Goal: Check status

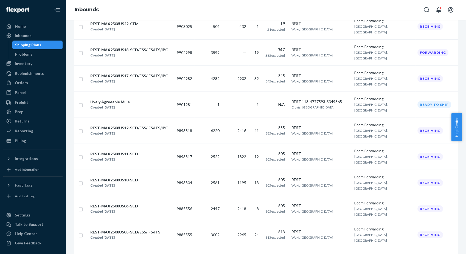
scroll to position [244, 0]
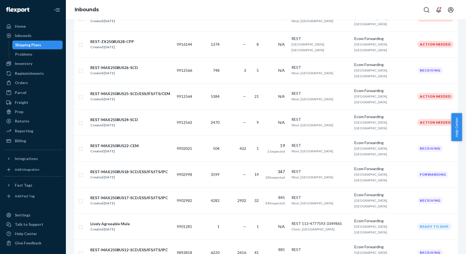
drag, startPoint x: 154, startPoint y: 130, endPoint x: 222, endPoint y: 131, distance: 67.5
click at [154, 195] on div "REST-MAX2508US17-SCD/ESS/IFS/ITS/IPC" at bounding box center [129, 197] width 78 height 5
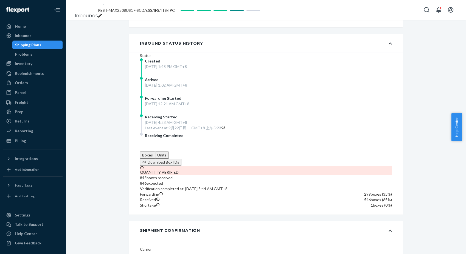
scroll to position [274, 0]
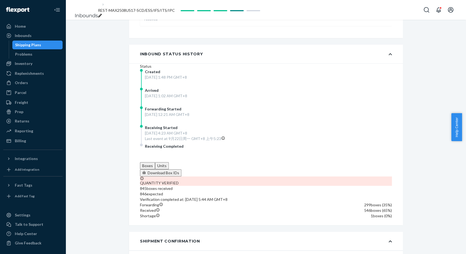
drag, startPoint x: 149, startPoint y: 84, endPoint x: 206, endPoint y: 88, distance: 57.0
click at [206, 88] on div "Created [DATE] 1:48 PM GMT+8" at bounding box center [195, 78] width 110 height 19
drag, startPoint x: 206, startPoint y: 88, endPoint x: 170, endPoint y: 110, distance: 41.9
click at [170, 99] on div "[DATE] 1:02 AM GMT+8" at bounding box center [166, 95] width 42 height 5
drag, startPoint x: 170, startPoint y: 110, endPoint x: 161, endPoint y: 106, distance: 9.9
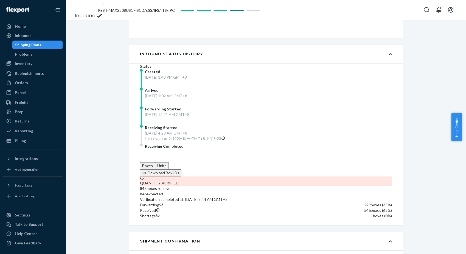
click at [155, 93] on span "Arrived" at bounding box center [152, 90] width 14 height 5
click at [163, 106] on div "Arrived [DATE] 1:02 AM GMT+8" at bounding box center [195, 97] width 110 height 19
click at [170, 117] on div "[DATE] 12:21 AM GMT+8" at bounding box center [167, 114] width 44 height 5
drag, startPoint x: 150, startPoint y: 120, endPoint x: 213, endPoint y: 126, distance: 63.7
click at [213, 125] on div "Forwarding Started [DATE] 12:21 AM GMT+8" at bounding box center [195, 115] width 110 height 19
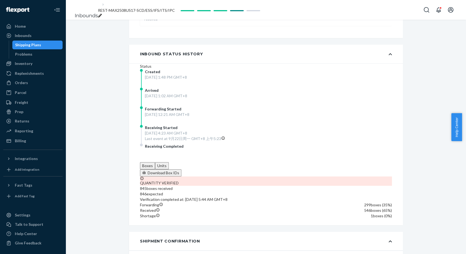
drag, startPoint x: 213, startPoint y: 126, endPoint x: 170, endPoint y: 139, distance: 45.0
click at [170, 130] on span "Receiving Started" at bounding box center [161, 127] width 33 height 5
click at [168, 130] on span "Receiving Started" at bounding box center [161, 127] width 33 height 5
click at [168, 99] on div "[DATE] 1:02 AM GMT+8" at bounding box center [166, 95] width 42 height 5
click at [383, 162] on div "Boxes Units Download Box IDs QUANTITY VERIFIED 845 boxes received 846 expected …" at bounding box center [266, 190] width 252 height 57
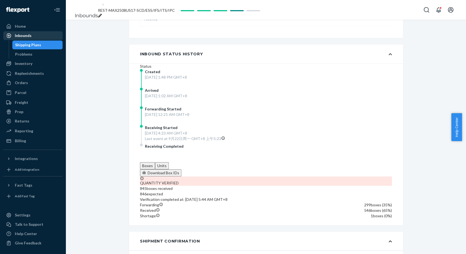
click at [28, 35] on div "Inbounds" at bounding box center [23, 35] width 17 height 5
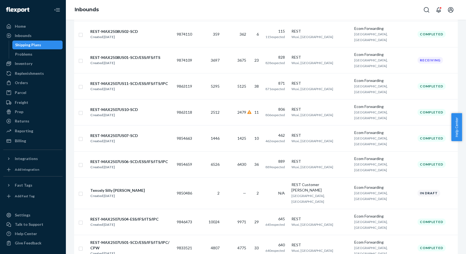
scroll to position [640, 0]
